Goal: Information Seeking & Learning: Learn about a topic

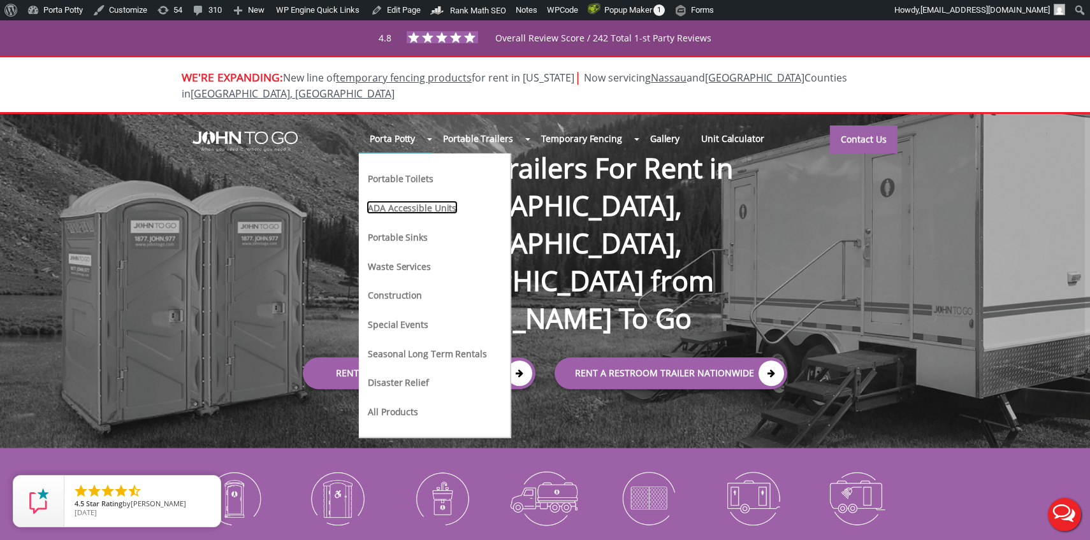
click at [406, 201] on link "ADA Accessible Units" at bounding box center [411, 207] width 91 height 13
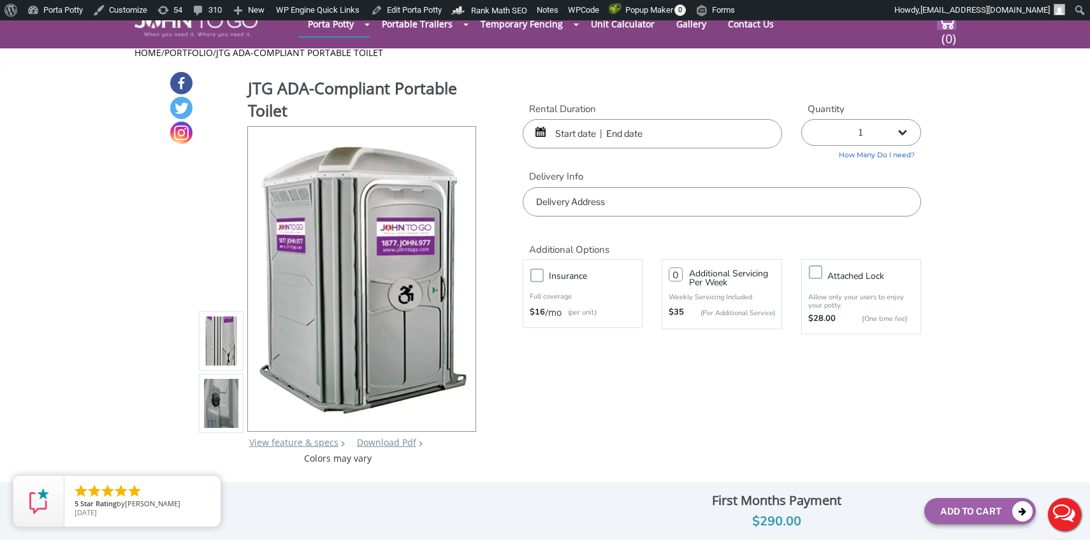
scroll to position [1, 0]
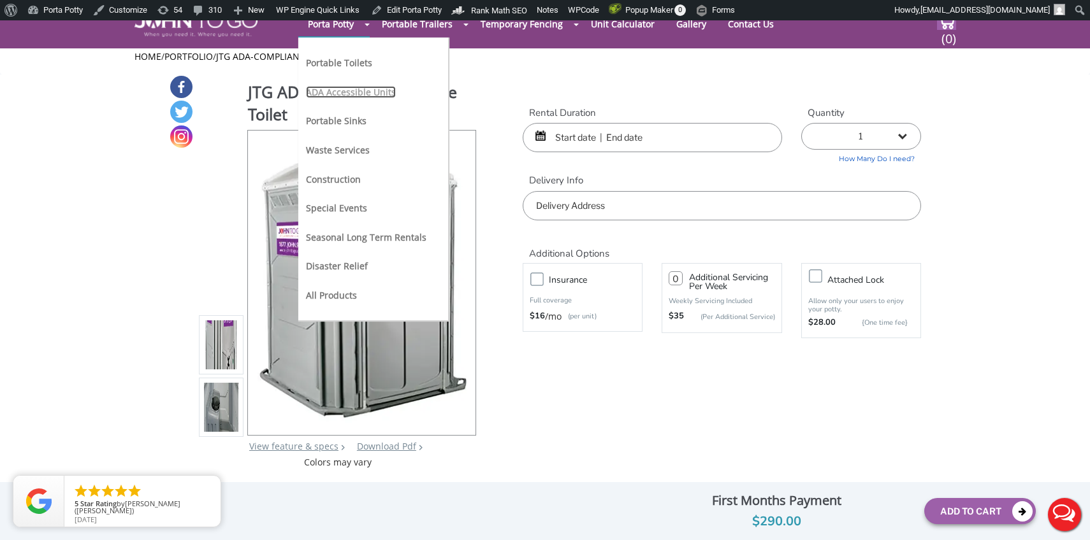
click at [339, 92] on link "ADA Accessible Units" at bounding box center [351, 92] width 90 height 12
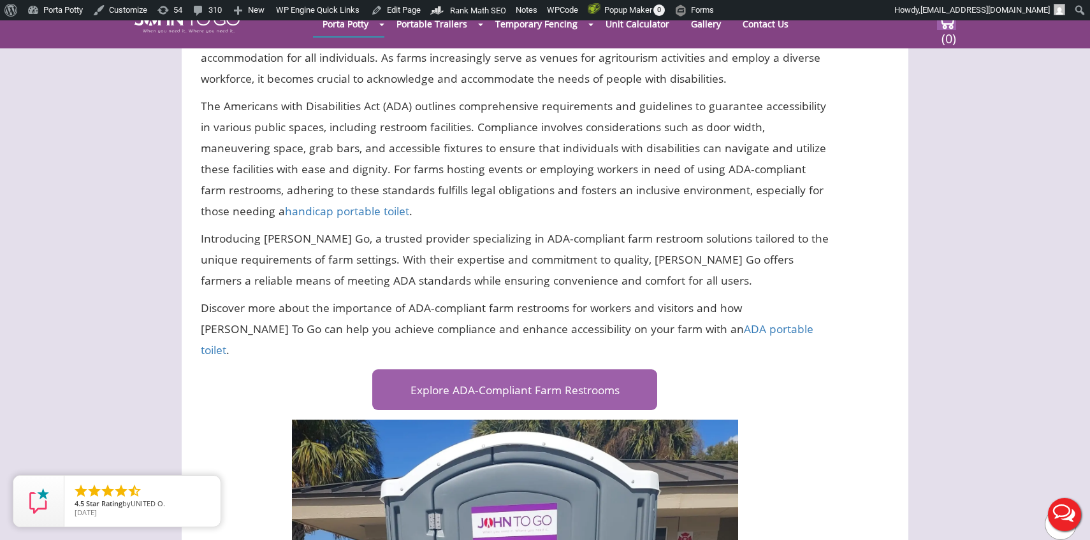
scroll to position [1291, 0]
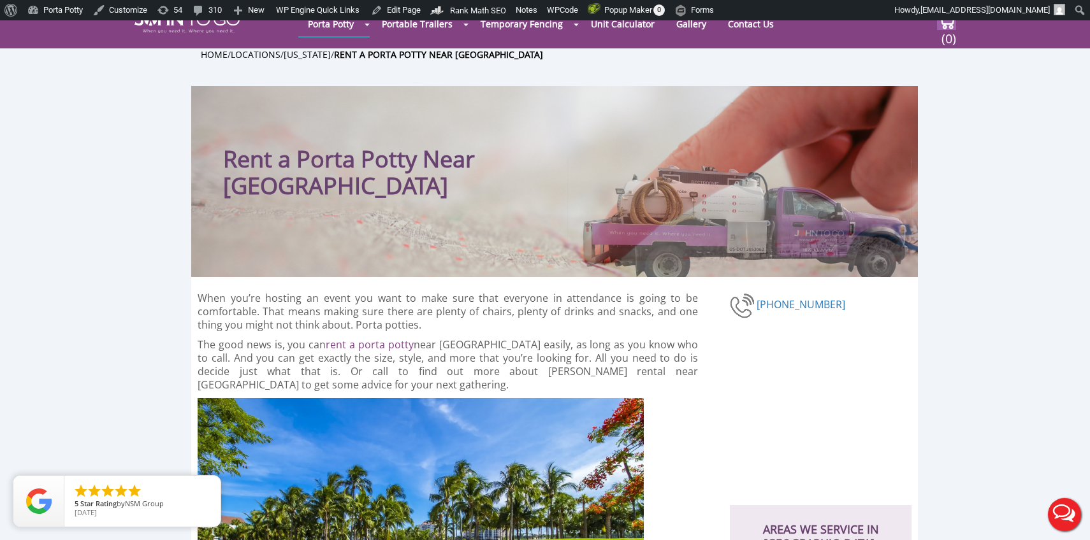
scroll to position [728, 0]
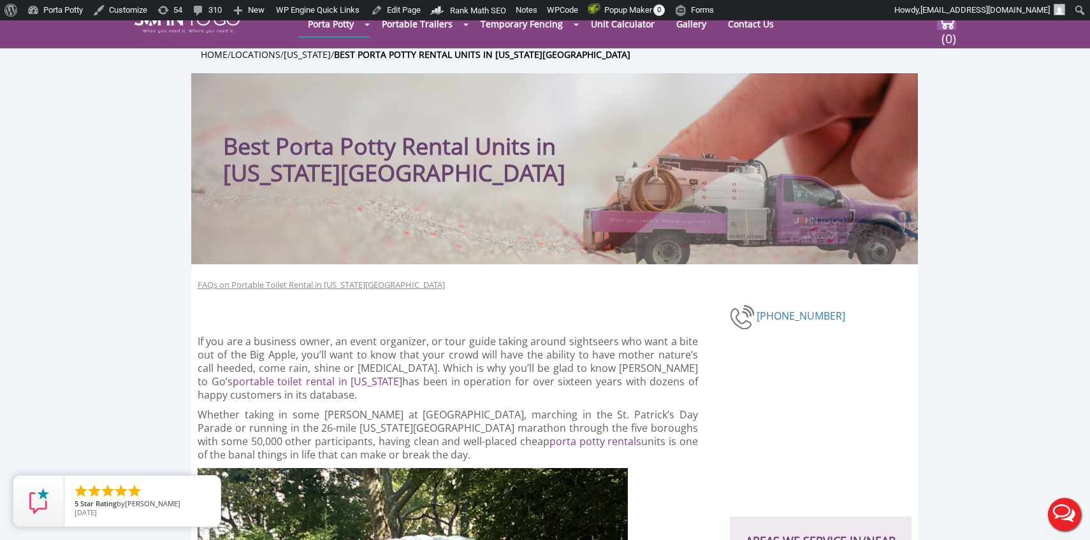
scroll to position [1049, 0]
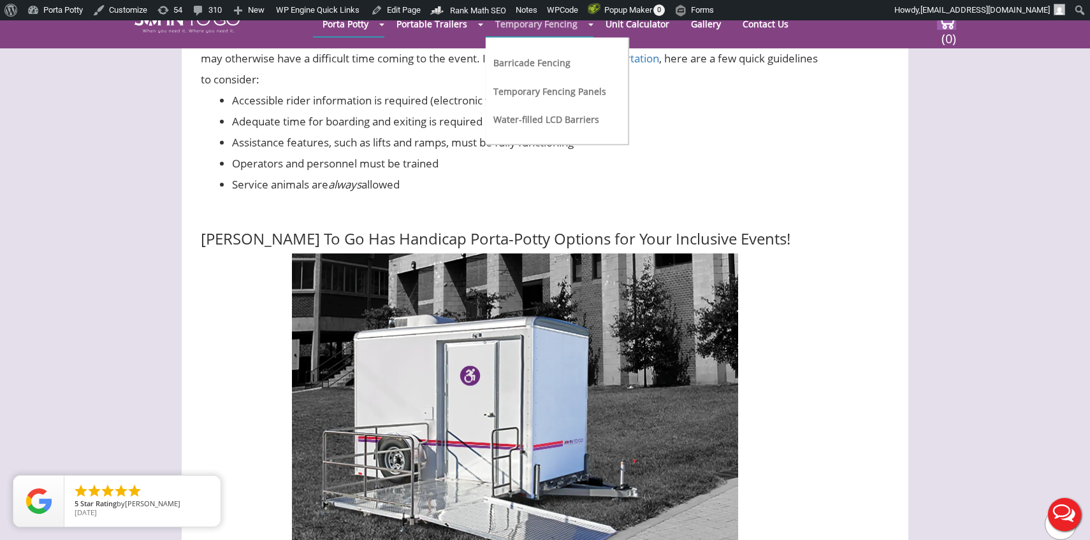
scroll to position [4199, 0]
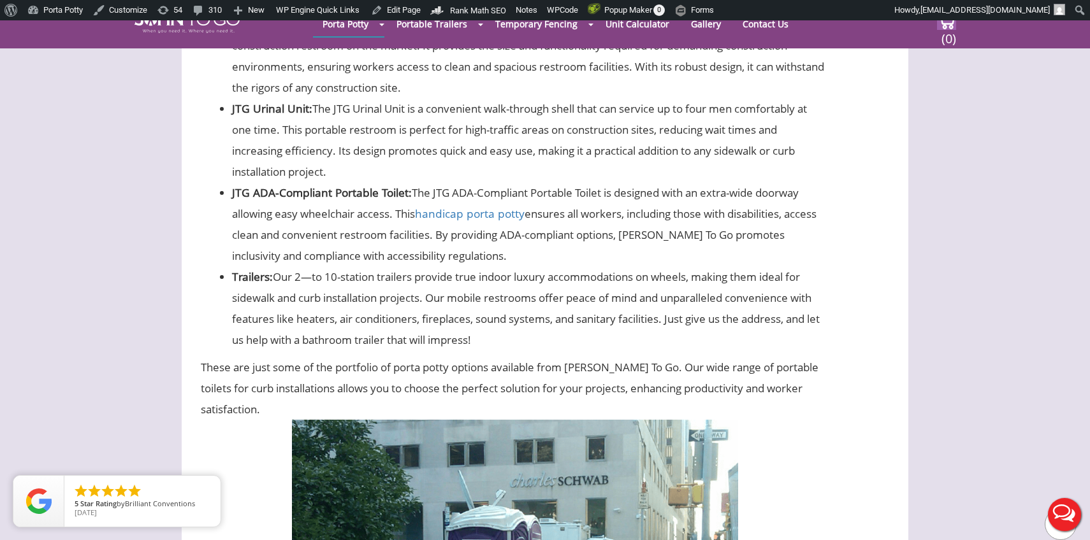
scroll to position [2584, 0]
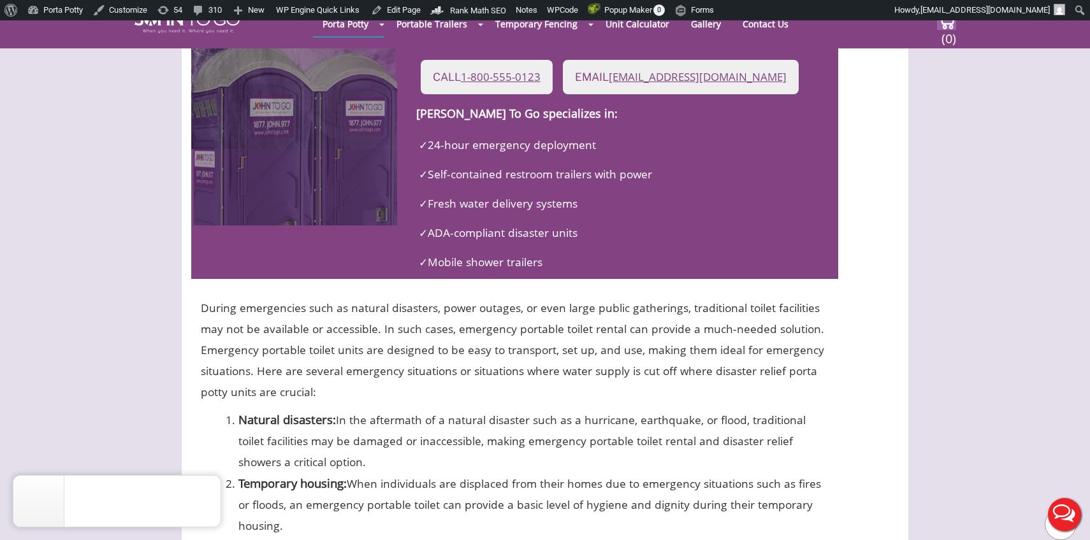
scroll to position [5438, 0]
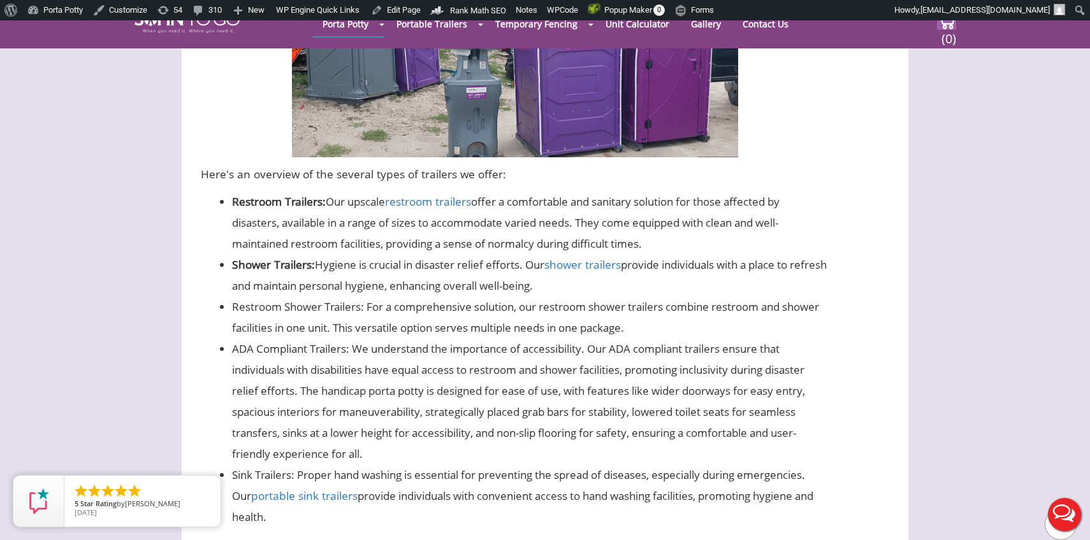
click at [372, 338] on li "ADA Compliant Trailers: We understand the importance of accessibility. Our ADA …" at bounding box center [530, 401] width 597 height 126
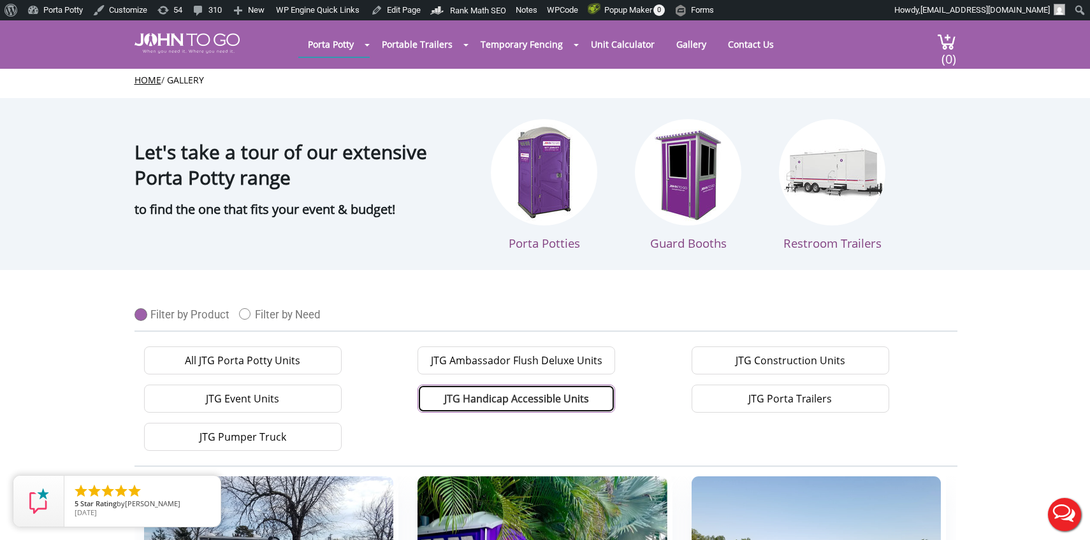
click at [506, 395] on link "JTG Handicap Accessible Units" at bounding box center [516, 399] width 198 height 28
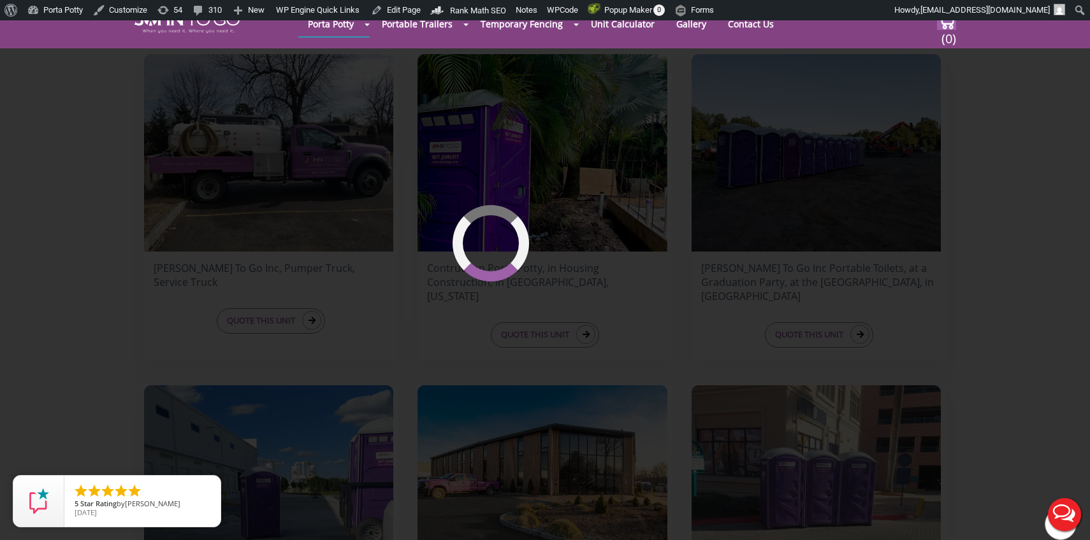
scroll to position [375, 0]
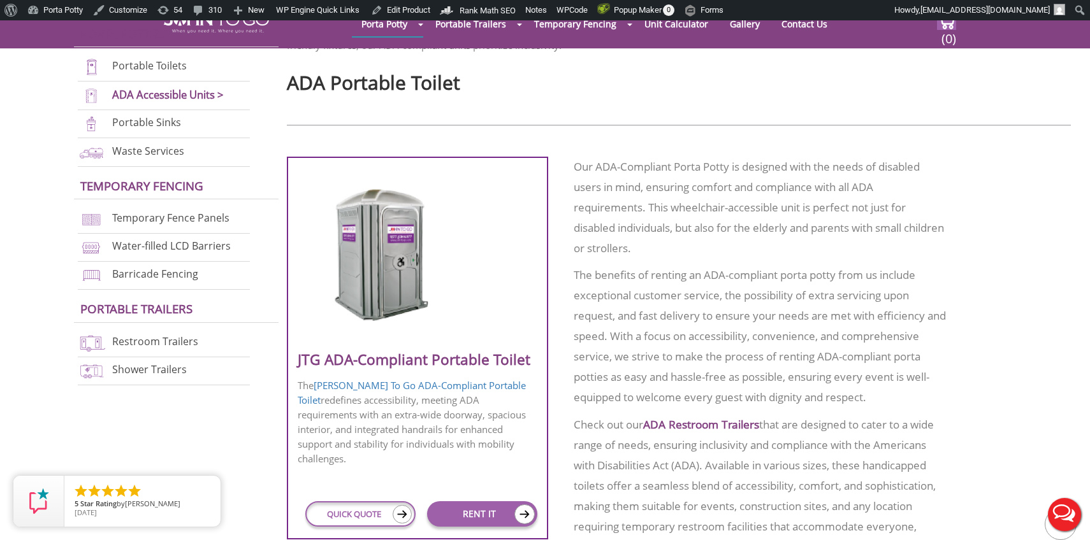
scroll to position [276, 0]
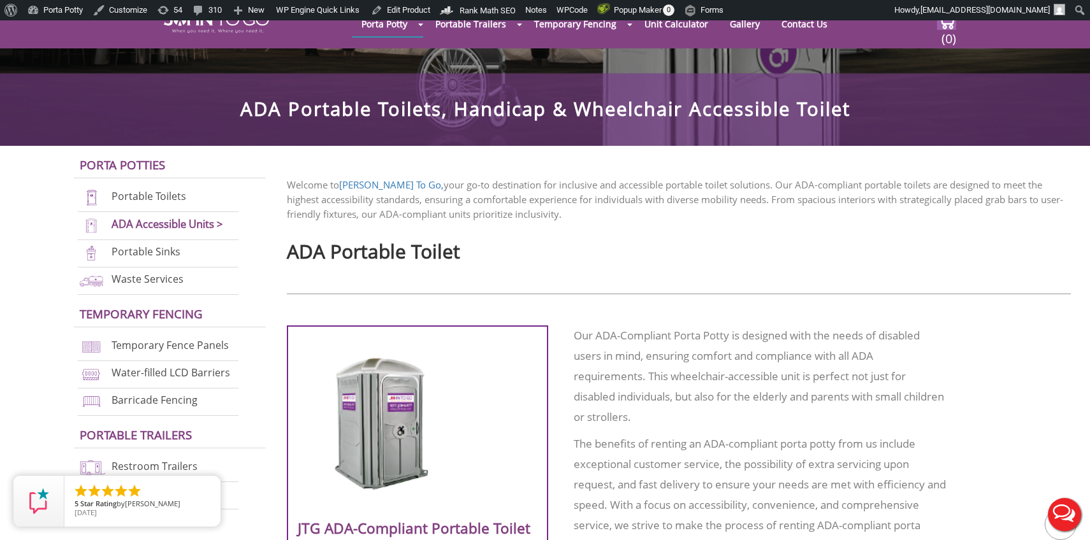
click at [386, 436] on img at bounding box center [383, 424] width 122 height 147
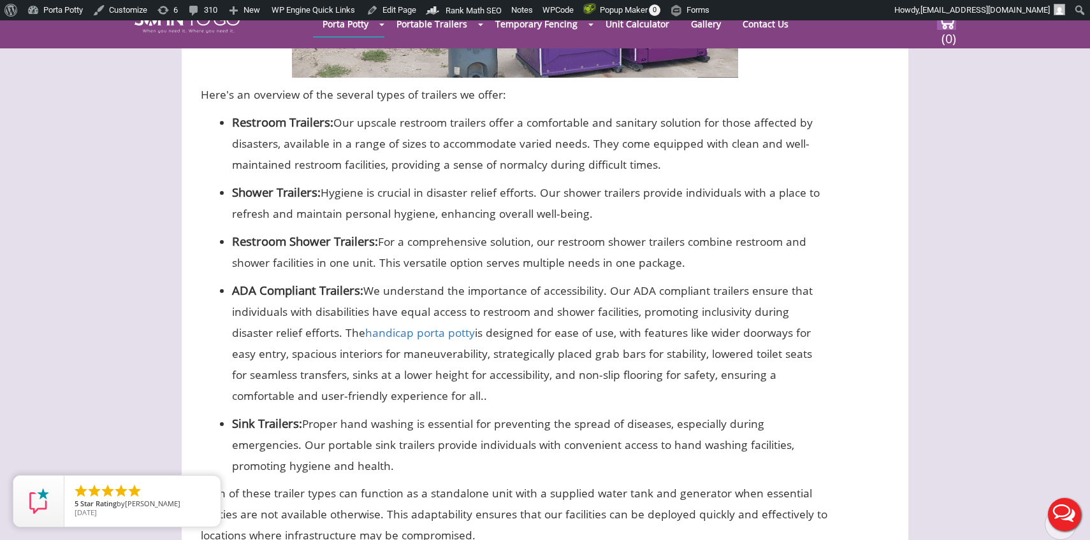
scroll to position [5273, 0]
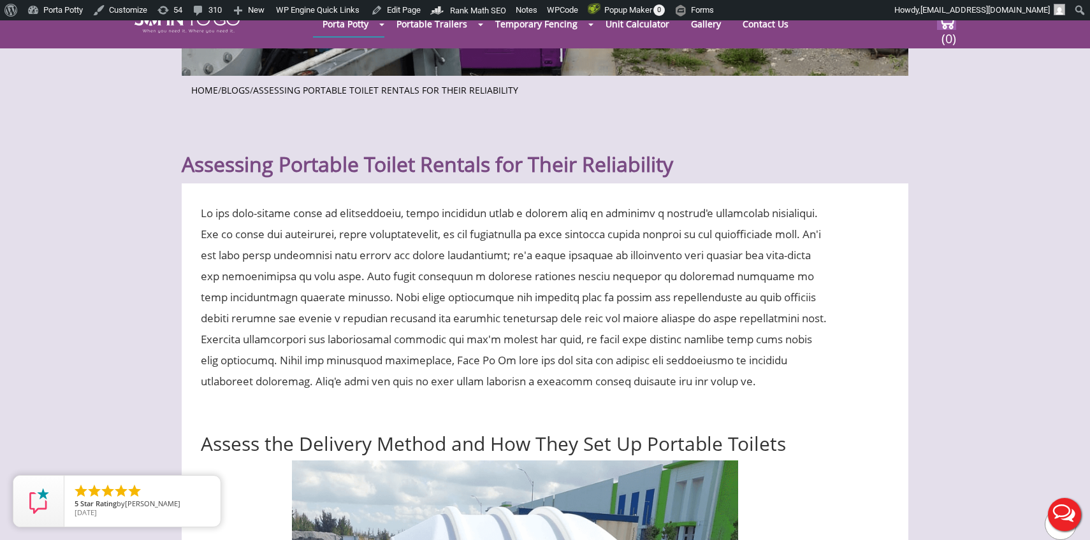
scroll to position [3527, 0]
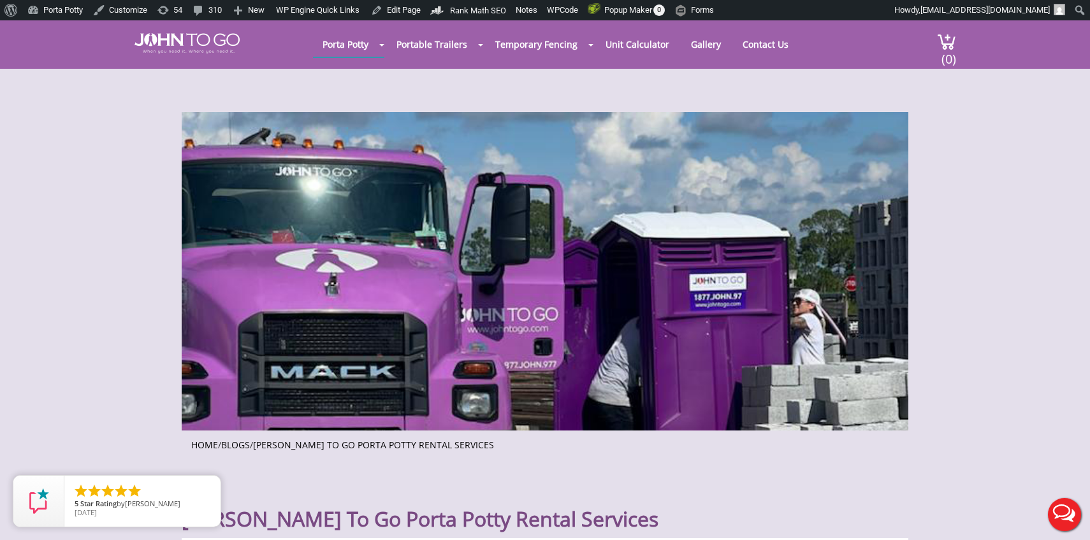
scroll to position [3882, 0]
